Goal: Task Accomplishment & Management: Manage account settings

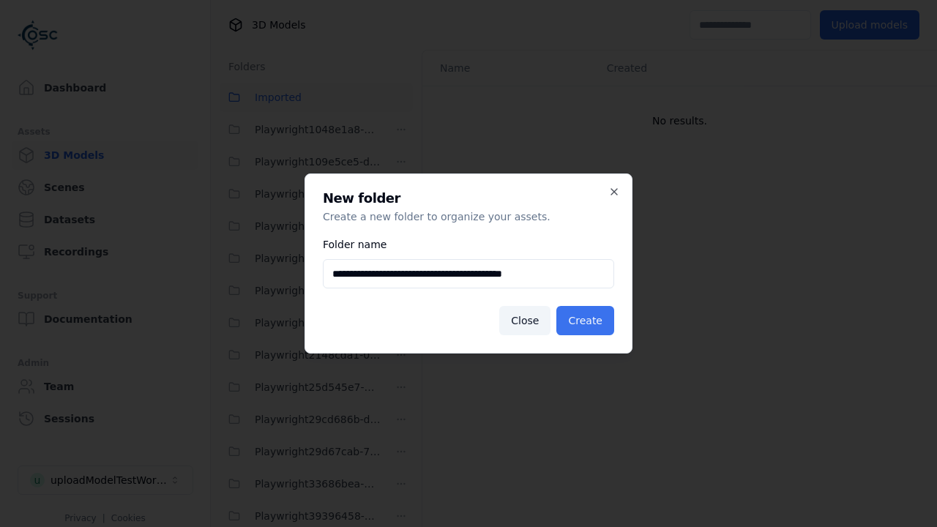
type input "**********"
click at [587, 321] on button "Create" at bounding box center [585, 320] width 58 height 29
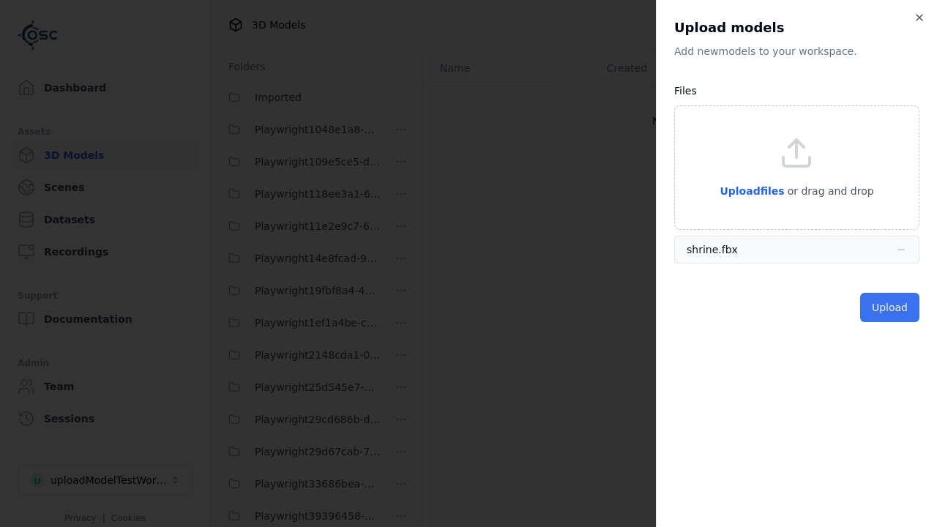
click at [891, 308] on button "Upload" at bounding box center [889, 307] width 59 height 29
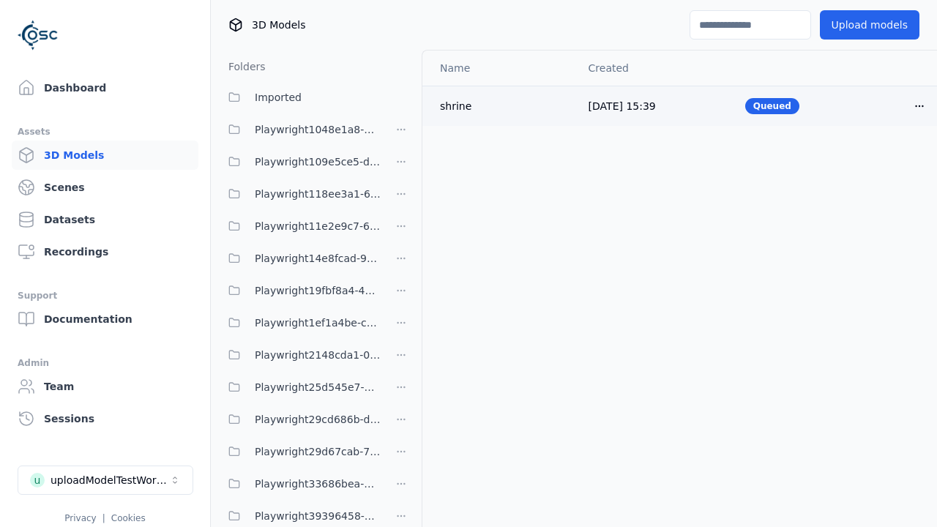
click at [920, 105] on html "Support Dashboard Assets 3D Models Scenes Datasets Recordings Support Documenta…" at bounding box center [468, 263] width 937 height 527
click at [887, 163] on div "Delete" at bounding box center [887, 162] width 86 height 23
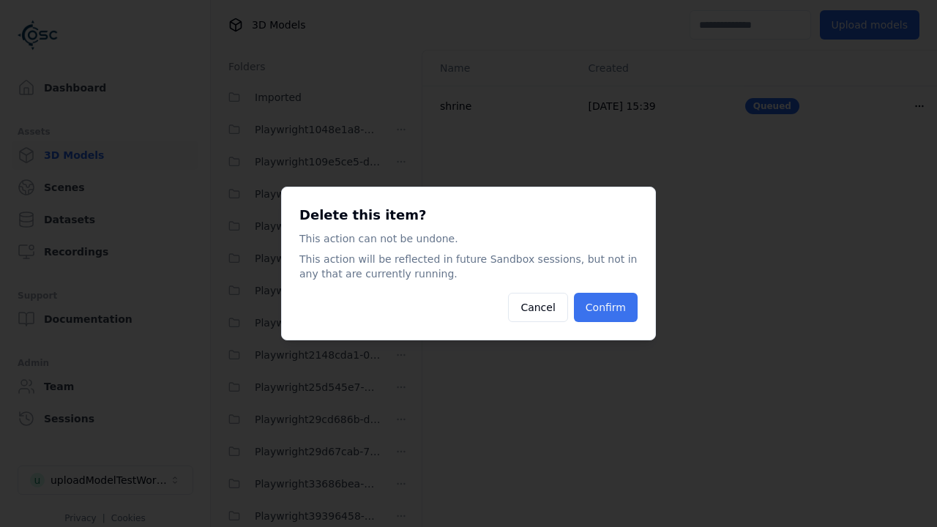
click at [607, 308] on button "Confirm" at bounding box center [606, 307] width 64 height 29
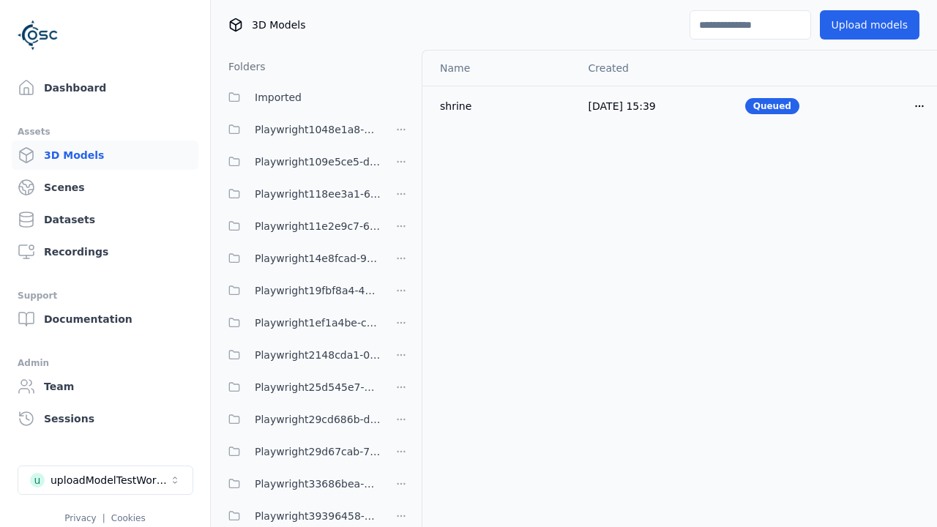
click at [401, 264] on html "Support Dashboard Assets 3D Models Scenes Datasets Recordings Support Documenta…" at bounding box center [468, 263] width 937 height 527
